Goal: Find specific page/section: Find specific page/section

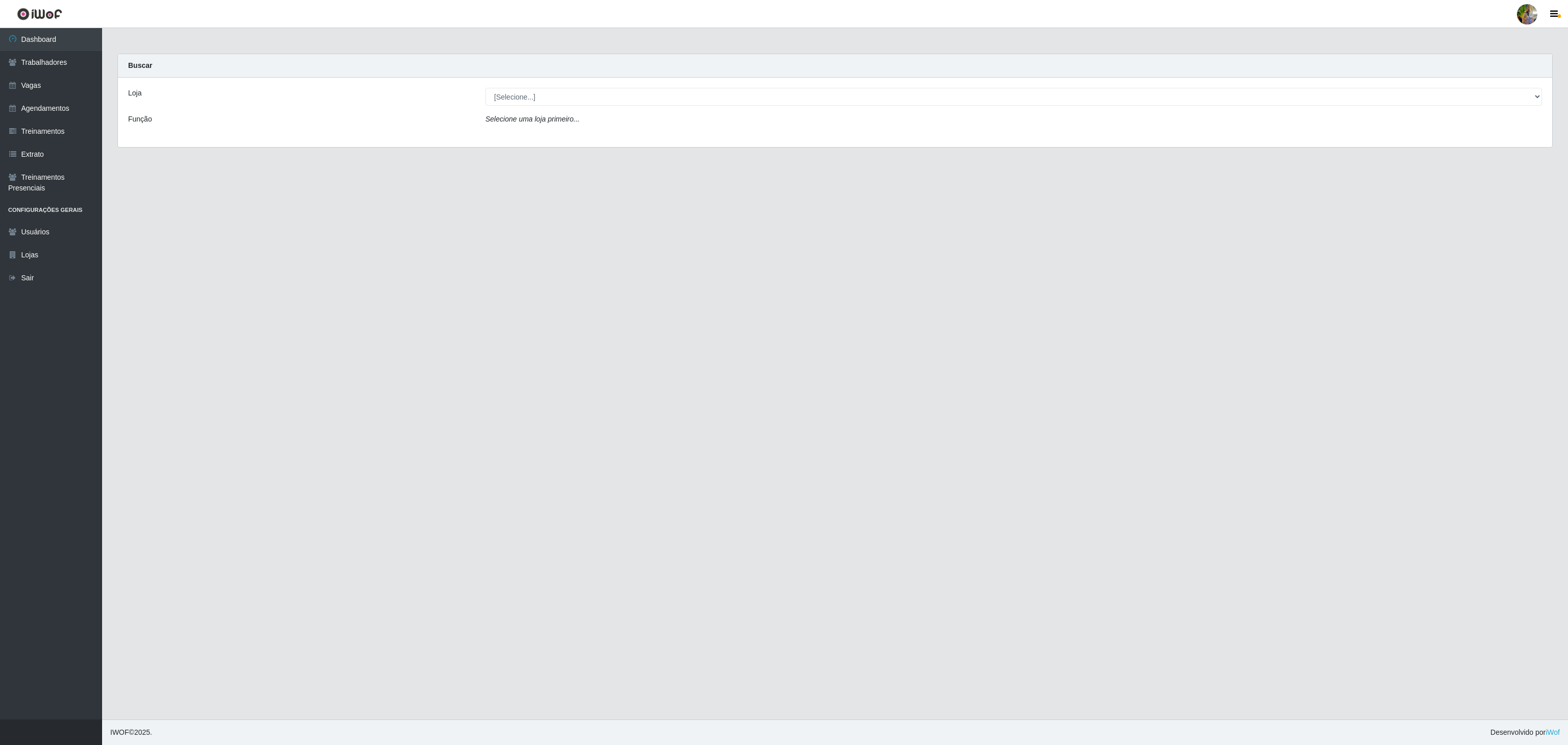
click at [531, 111] on div "Loja [Selecione...] Atacado Vem - [GEOGRAPHIC_DATA] 30 Laranjeiras Velha Atacad…" at bounding box center [834, 113] width 1434 height 69
click at [532, 109] on div "Loja [Selecione...] Atacado Vem - [GEOGRAPHIC_DATA] 30 Laranjeiras Velha Atacad…" at bounding box center [834, 113] width 1434 height 69
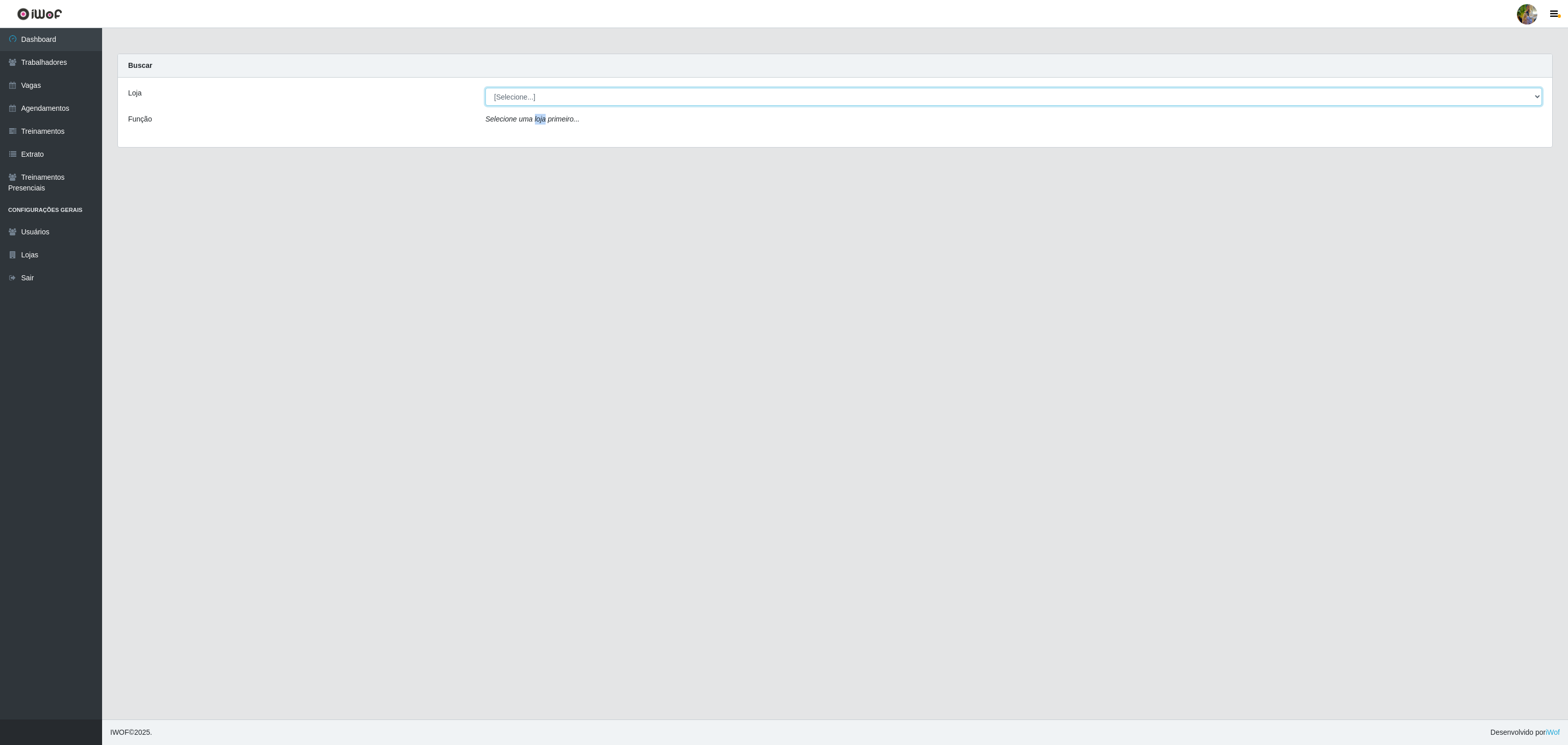
click at [527, 92] on select "[Selecione...] Atacado Vem - Loja 30 Laranjeiras Velha Atacado Vem - Loja 31 Sã…" at bounding box center [1014, 96] width 1057 height 18
select select "437"
click at [485, 88] on select "[Selecione...] Atacado Vem - Loja 30 Laranjeiras Velha Atacado Vem - Loja 31 Sã…" at bounding box center [1014, 96] width 1057 height 18
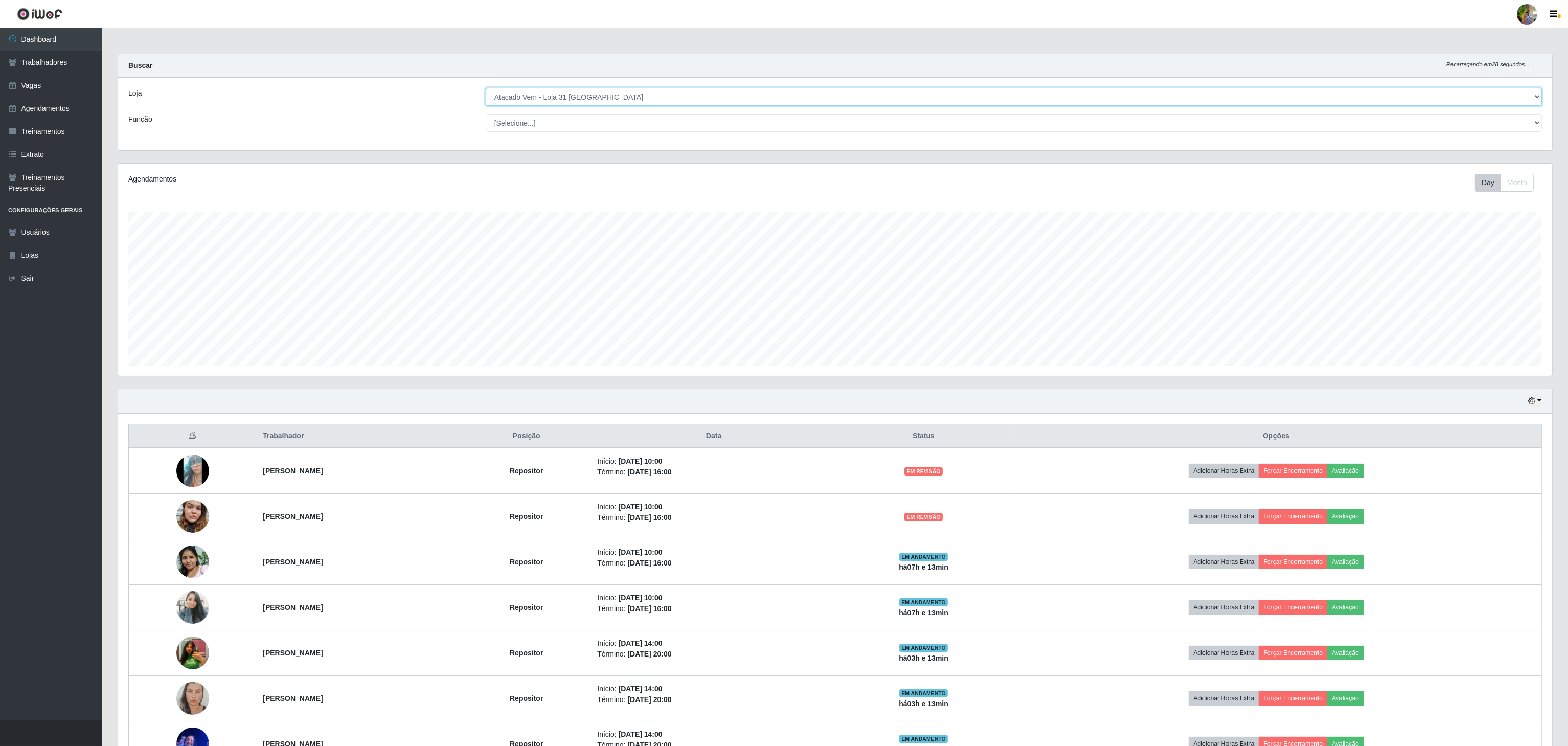
scroll to position [102, 0]
